Goal: Register for event/course

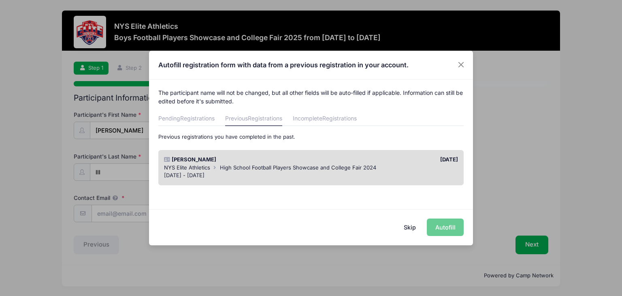
click at [446, 231] on div "Skip Autofill" at bounding box center [311, 227] width 324 height 36
click at [395, 172] on div "Dec 1 - Dec 2, 2024" at bounding box center [311, 175] width 295 height 8
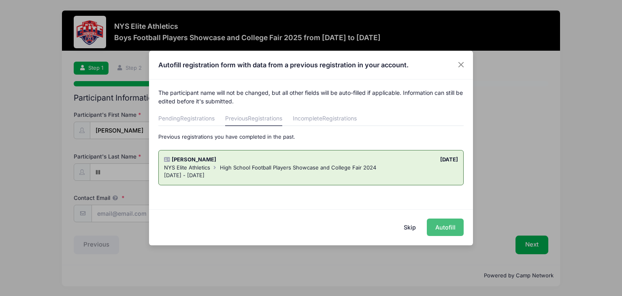
click at [452, 232] on button "Autofill" at bounding box center [445, 226] width 37 height 17
type input "[EMAIL_ADDRESS][DOMAIN_NAME]"
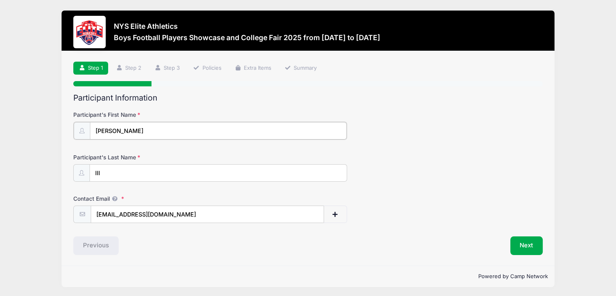
click at [130, 128] on input "Anthony" at bounding box center [218, 130] width 257 height 17
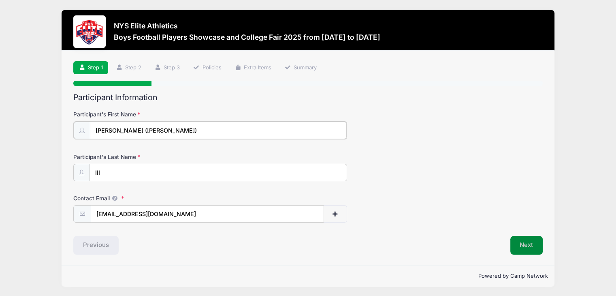
type input "[PERSON_NAME] ([PERSON_NAME])"
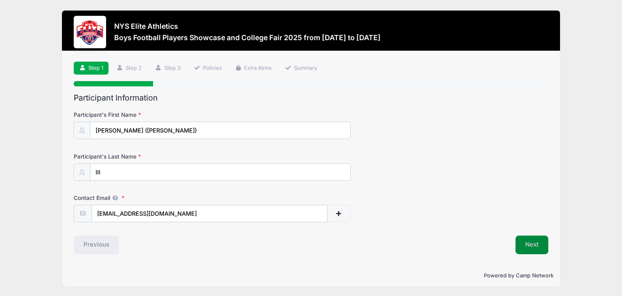
click at [523, 244] on button "Next" at bounding box center [532, 244] width 33 height 19
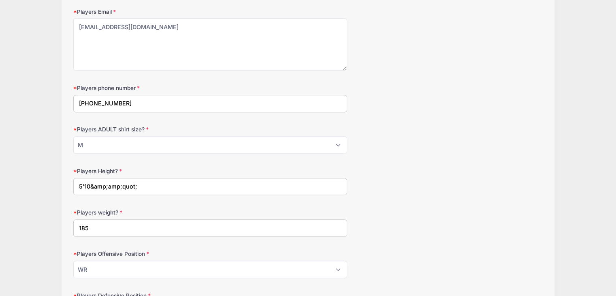
scroll to position [324, 0]
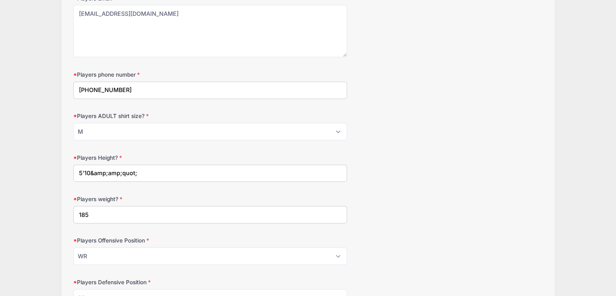
drag, startPoint x: 139, startPoint y: 171, endPoint x: 83, endPoint y: 177, distance: 55.9
click at [83, 177] on input "5'10&amp;amp;quot;" at bounding box center [210, 172] width 274 height 17
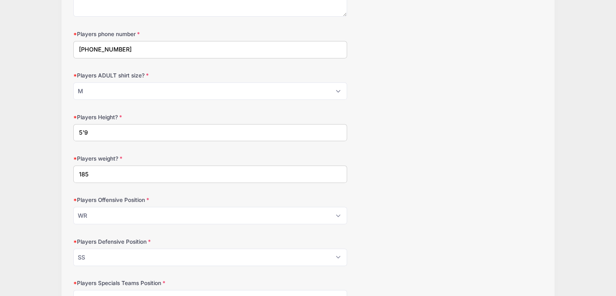
type input "5'9"
click at [91, 171] on input "185" at bounding box center [210, 173] width 274 height 17
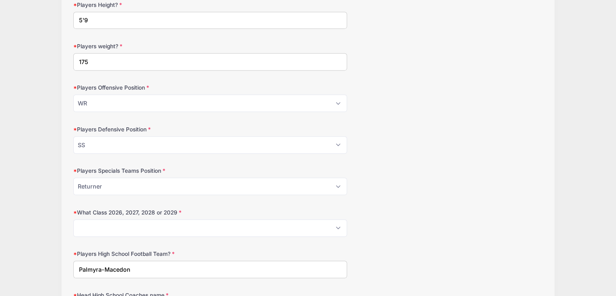
scroll to position [486, 0]
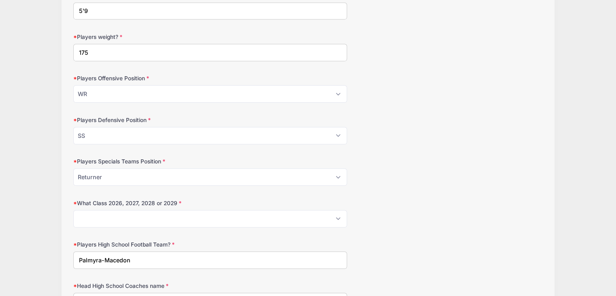
type input "175"
click at [170, 215] on select "Please Select 2026 2027 2028 2029" at bounding box center [210, 218] width 274 height 17
select select "2026"
click at [73, 210] on select "Please Select 2026 2027 2028 2029" at bounding box center [210, 218] width 274 height 17
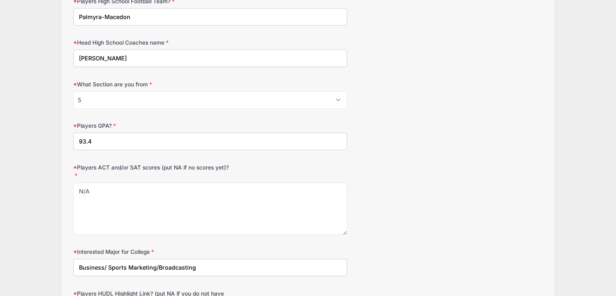
scroll to position [770, 0]
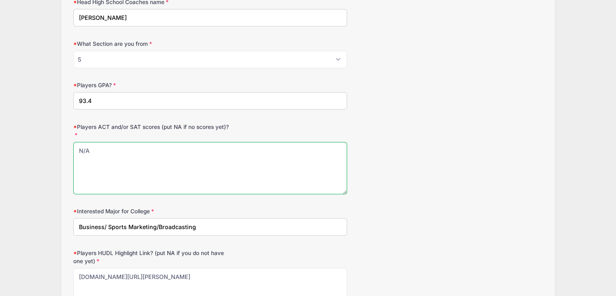
click at [141, 161] on textarea "N/A" at bounding box center [210, 168] width 274 height 52
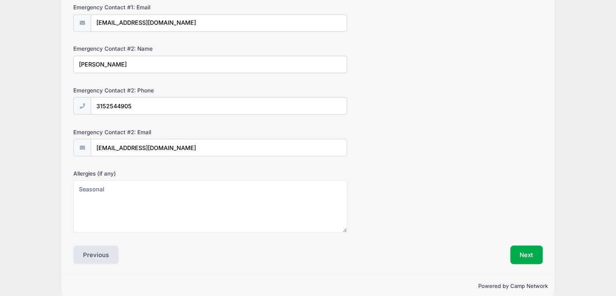
scroll to position [1472, 0]
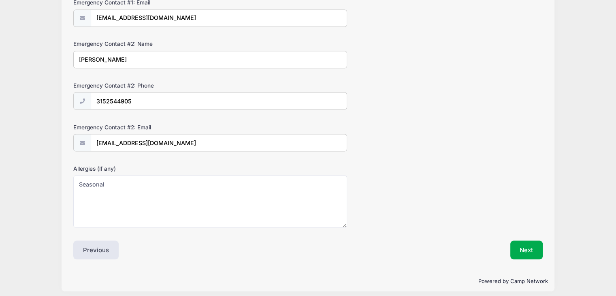
click at [507, 246] on div "Next" at bounding box center [427, 249] width 239 height 19
click at [533, 247] on button "Next" at bounding box center [526, 249] width 33 height 19
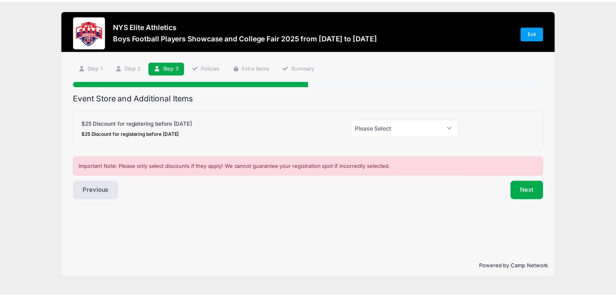
scroll to position [0, 0]
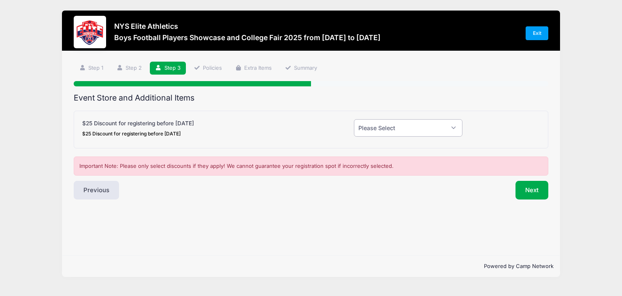
click at [417, 130] on select "Please Select Yes (-$25.00) No" at bounding box center [408, 127] width 109 height 17
select select "1"
click at [354, 119] on select "Please Select Yes (-$25.00) No" at bounding box center [408, 127] width 109 height 17
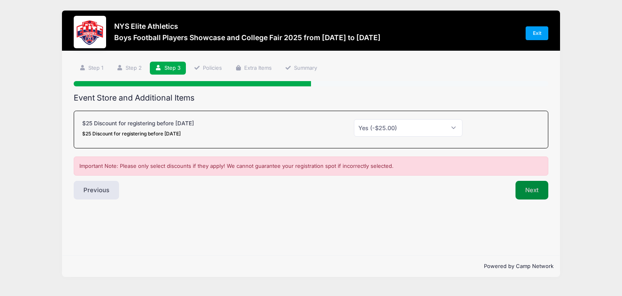
click at [537, 192] on button "Next" at bounding box center [532, 190] width 33 height 19
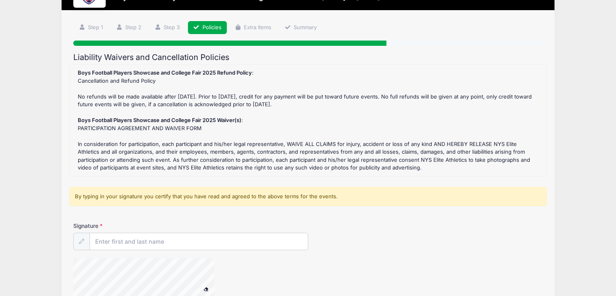
scroll to position [81, 0]
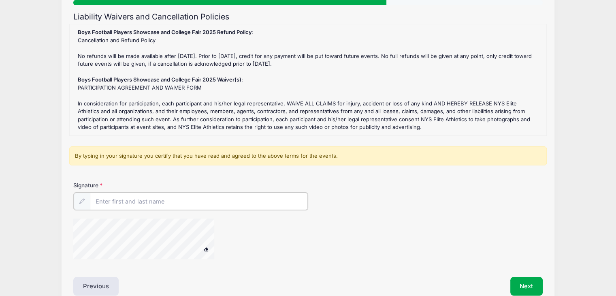
click at [146, 198] on input "Signature" at bounding box center [199, 200] width 218 height 17
type input "Anthony Porpora"
click at [532, 286] on button "Next" at bounding box center [526, 285] width 33 height 19
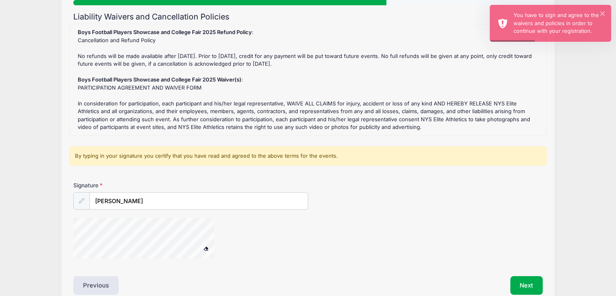
click at [79, 203] on div at bounding box center [81, 200] width 17 height 17
click at [82, 196] on div at bounding box center [81, 200] width 17 height 17
click at [145, 195] on input "Anthony Porpora" at bounding box center [199, 200] width 218 height 17
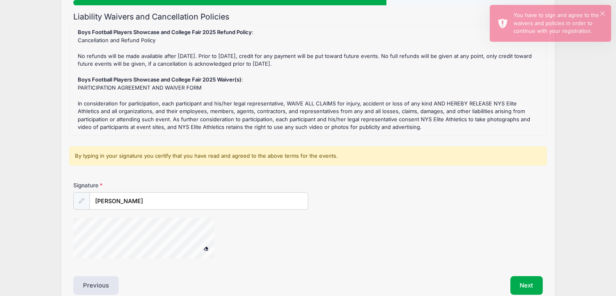
click at [203, 248] on button at bounding box center [206, 248] width 14 height 10
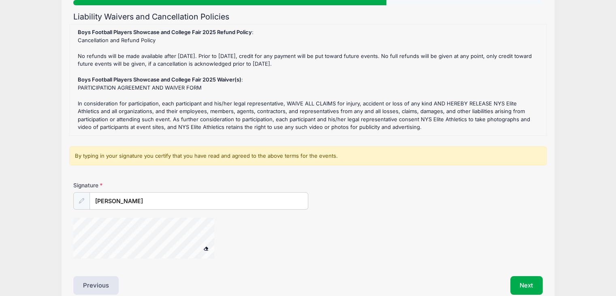
click at [206, 244] on button at bounding box center [206, 248] width 14 height 10
click at [207, 246] on span at bounding box center [206, 248] width 6 height 4
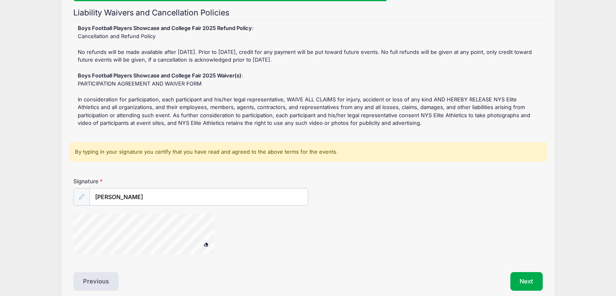
scroll to position [86, 0]
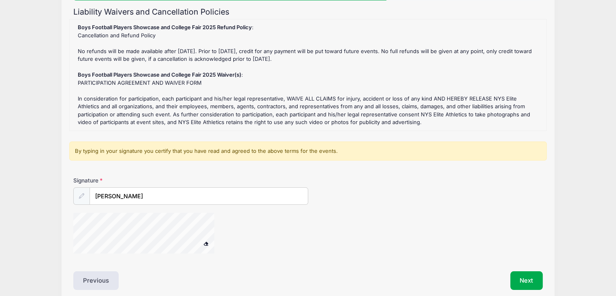
click at [205, 242] on span at bounding box center [206, 243] width 6 height 4
click at [531, 284] on button "Next" at bounding box center [526, 280] width 33 height 19
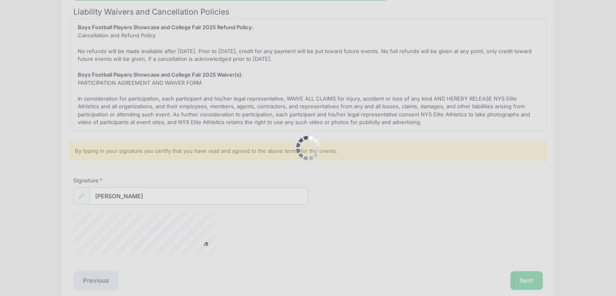
scroll to position [0, 0]
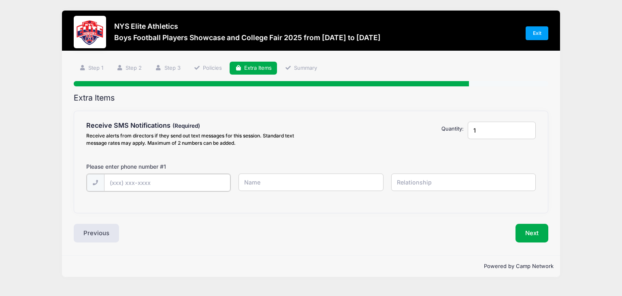
click at [0, 0] on input "text" at bounding box center [0, 0] width 0 height 0
type input "(315) 800-3328"
click at [0, 0] on input "text" at bounding box center [0, 0] width 0 height 0
type input "Tony Porpora"
type input "Father"
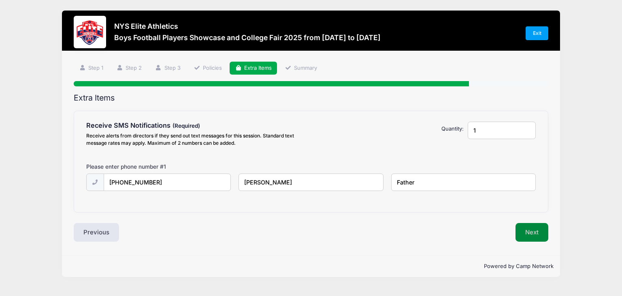
click at [541, 235] on button "Next" at bounding box center [532, 232] width 33 height 19
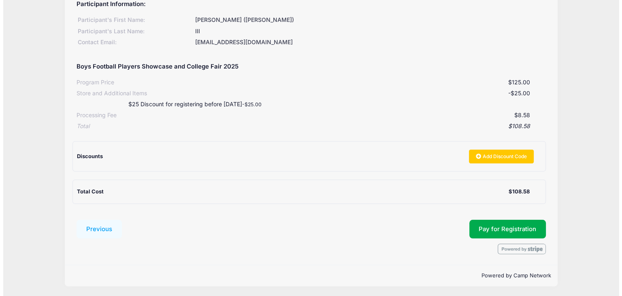
scroll to position [110, 0]
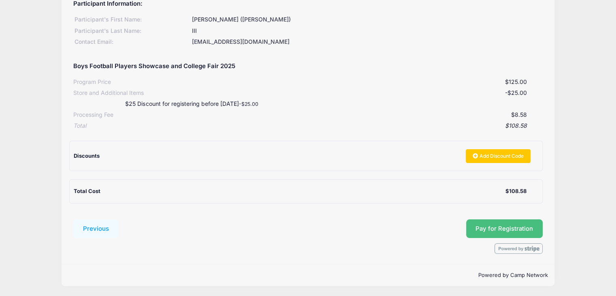
click at [509, 227] on span "Pay for Registration" at bounding box center [505, 228] width 58 height 7
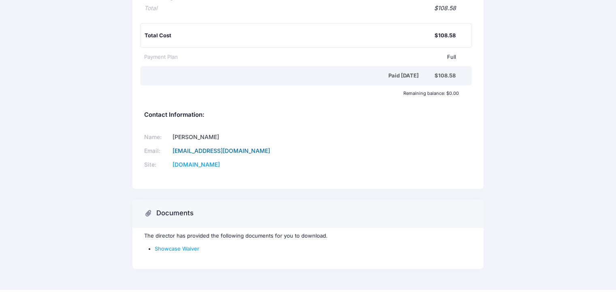
scroll to position [174, 0]
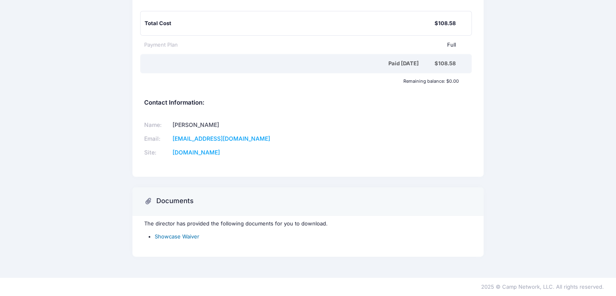
click at [181, 236] on link "Showcase Waiver" at bounding box center [177, 236] width 45 height 6
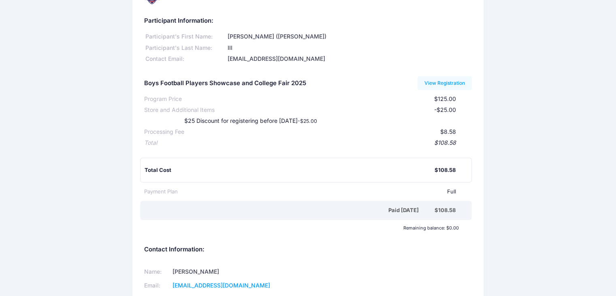
scroll to position [0, 0]
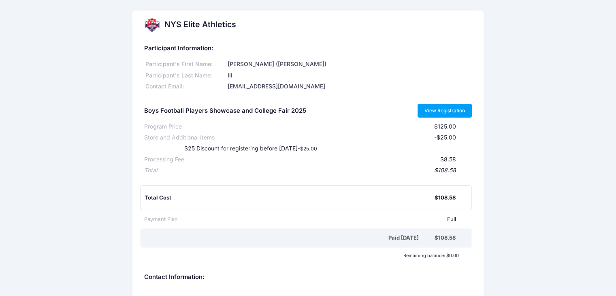
click at [455, 109] on link "View Registration" at bounding box center [445, 111] width 55 height 14
